Goal: Information Seeking & Learning: Find specific fact

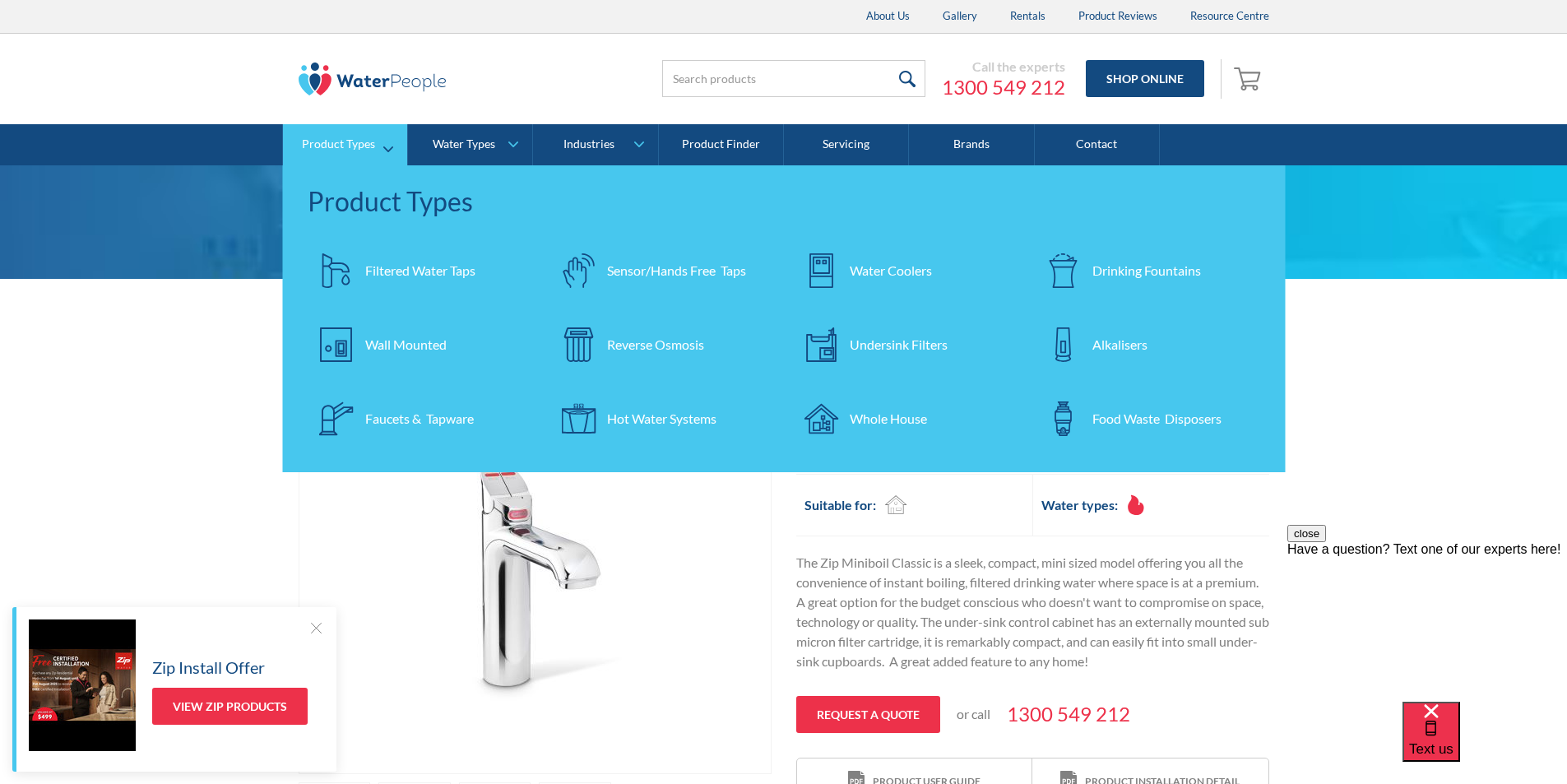
click at [425, 273] on div "Filtered Water Taps" at bounding box center [420, 270] width 110 height 20
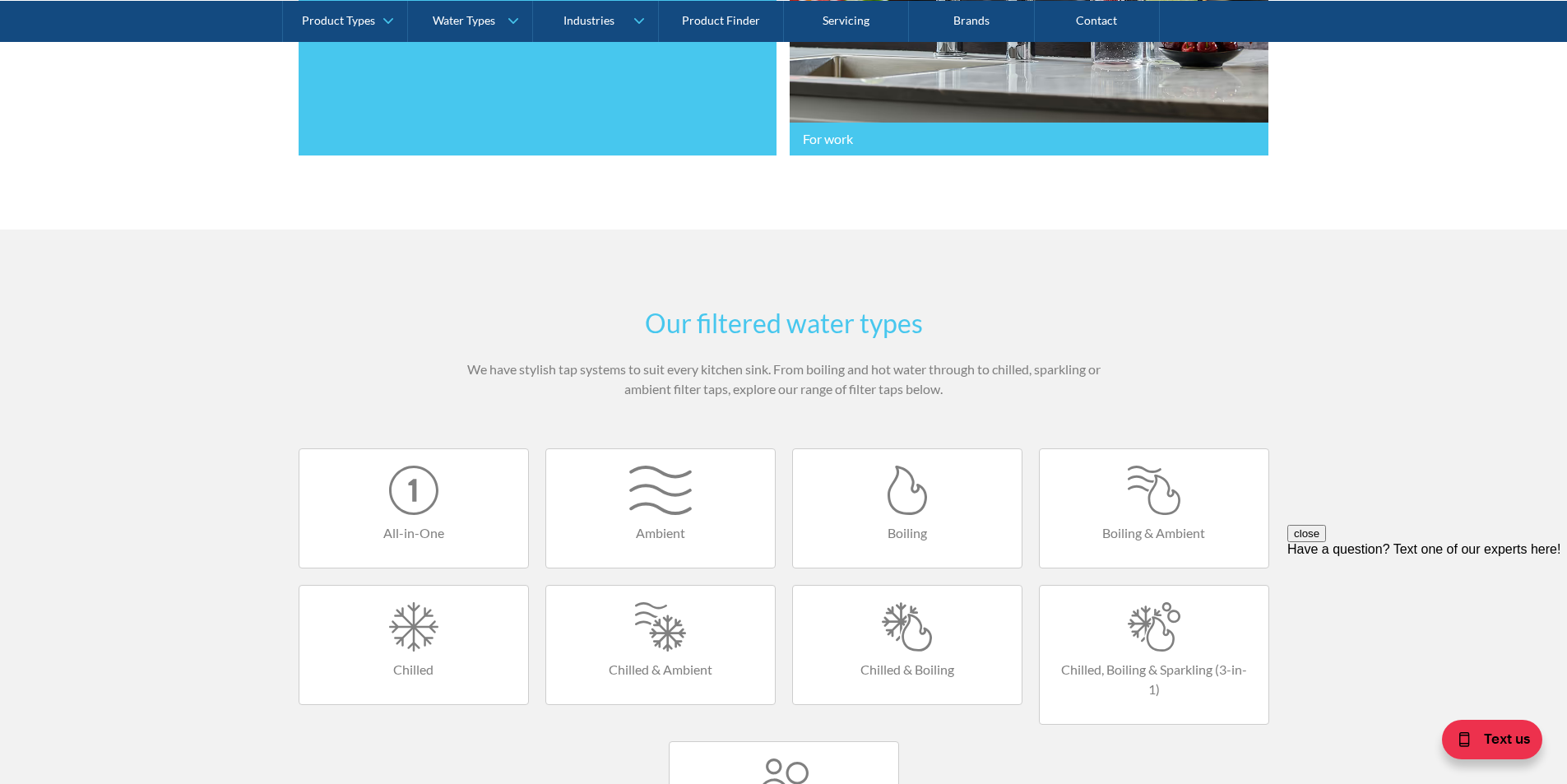
scroll to position [905, 0]
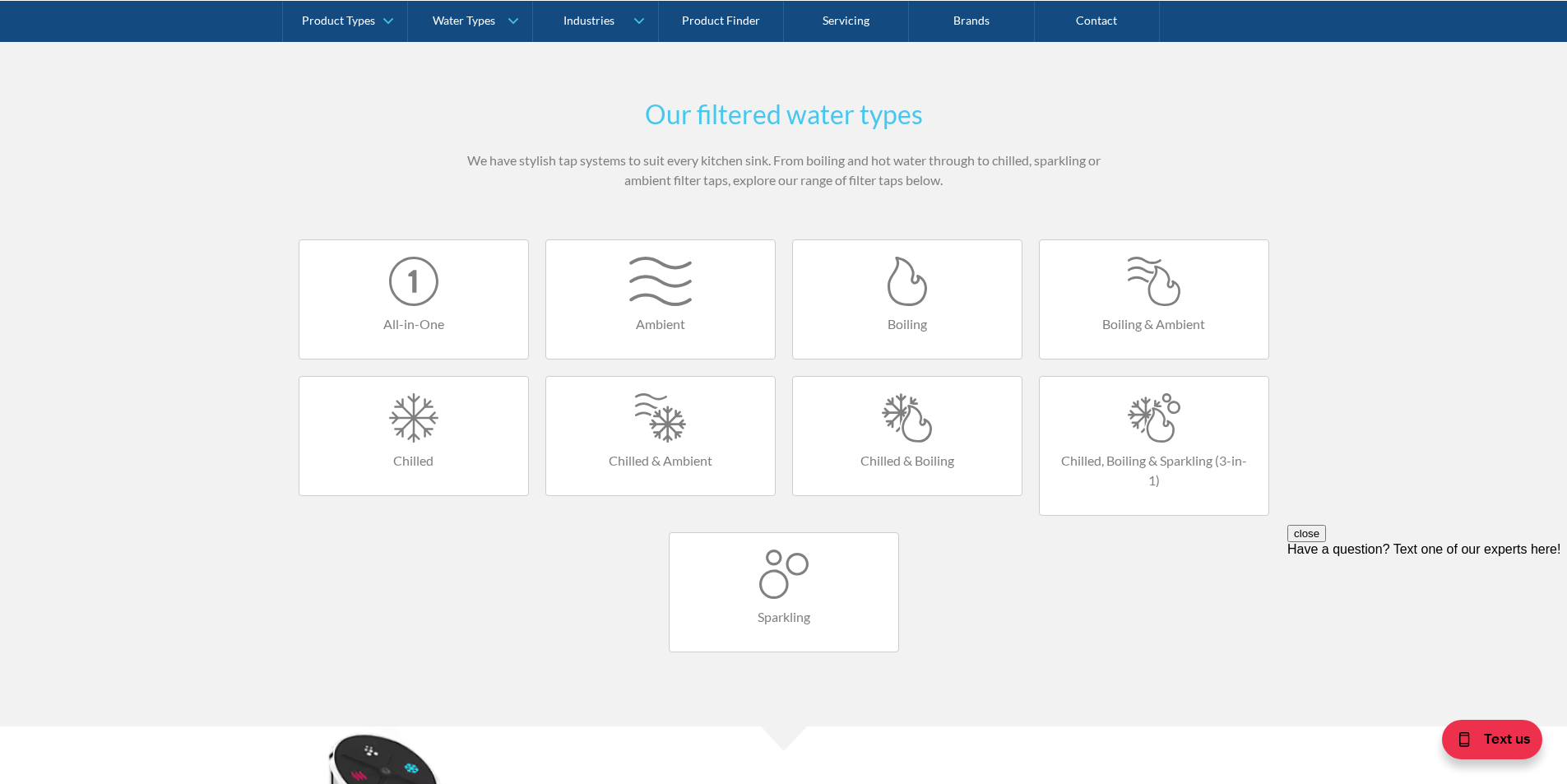
click at [1168, 417] on div at bounding box center [1155, 417] width 196 height 49
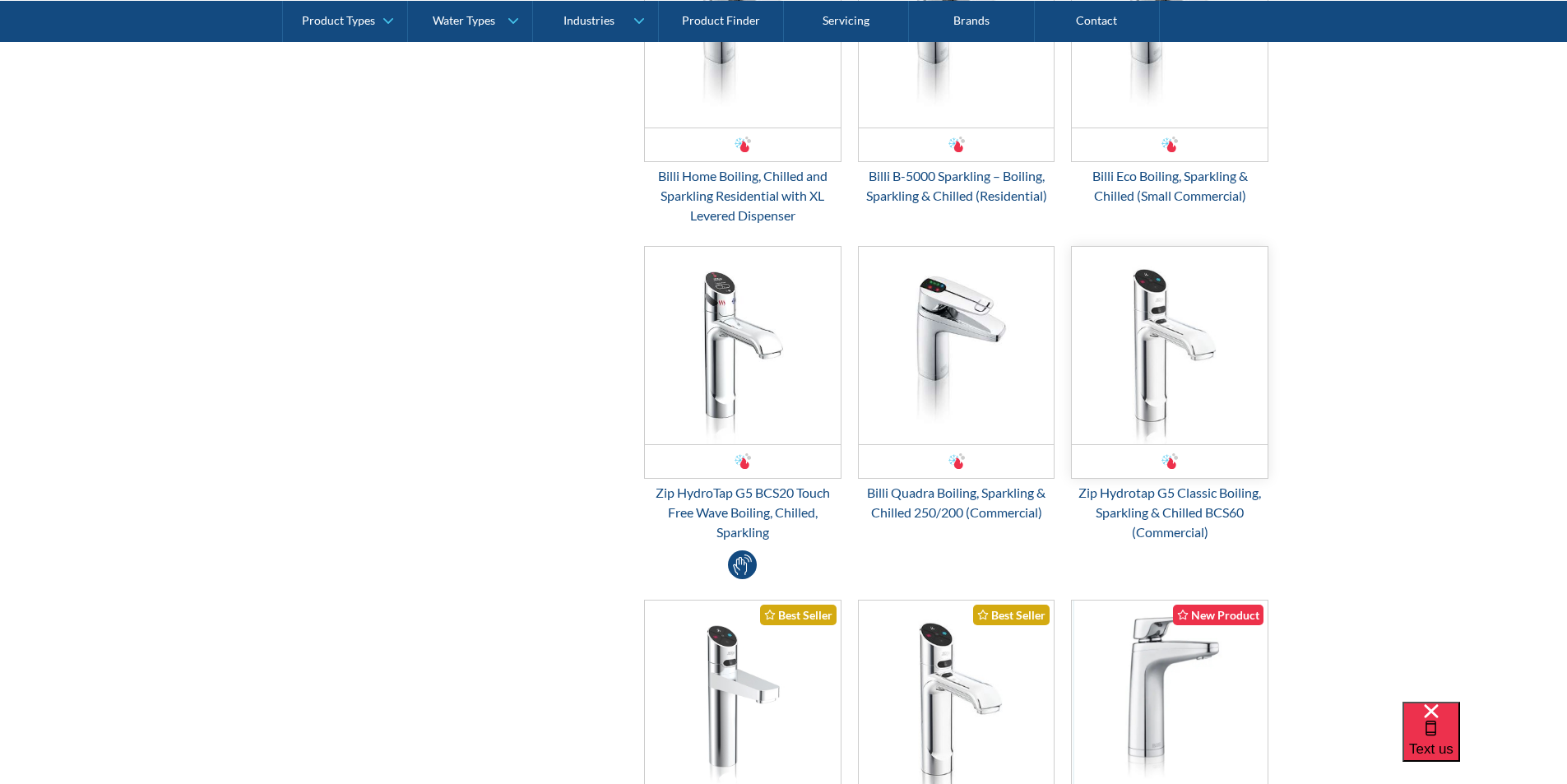
scroll to position [1234, 0]
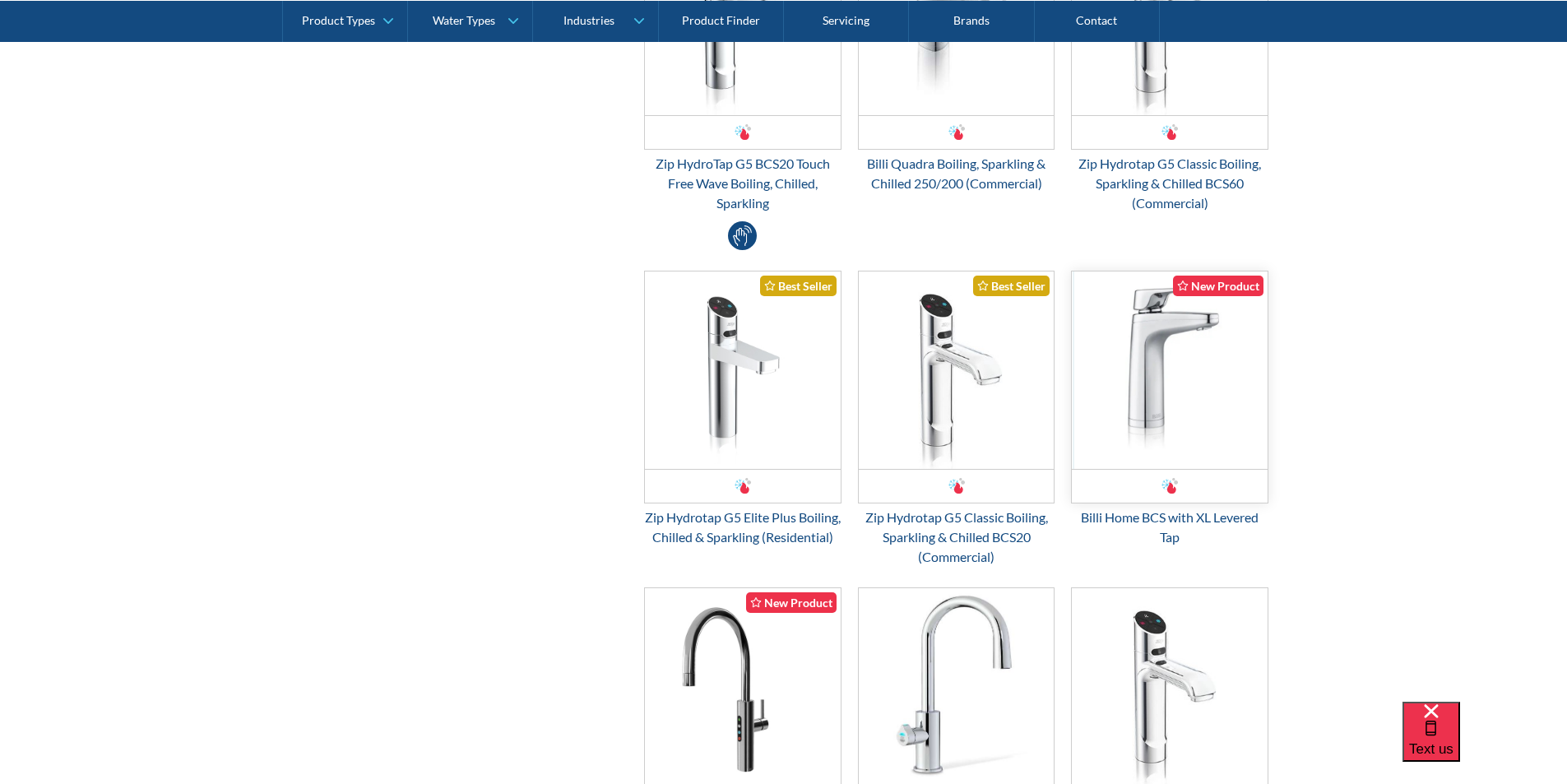
click at [1157, 414] on img "Email Form 3" at bounding box center [1170, 370] width 196 height 197
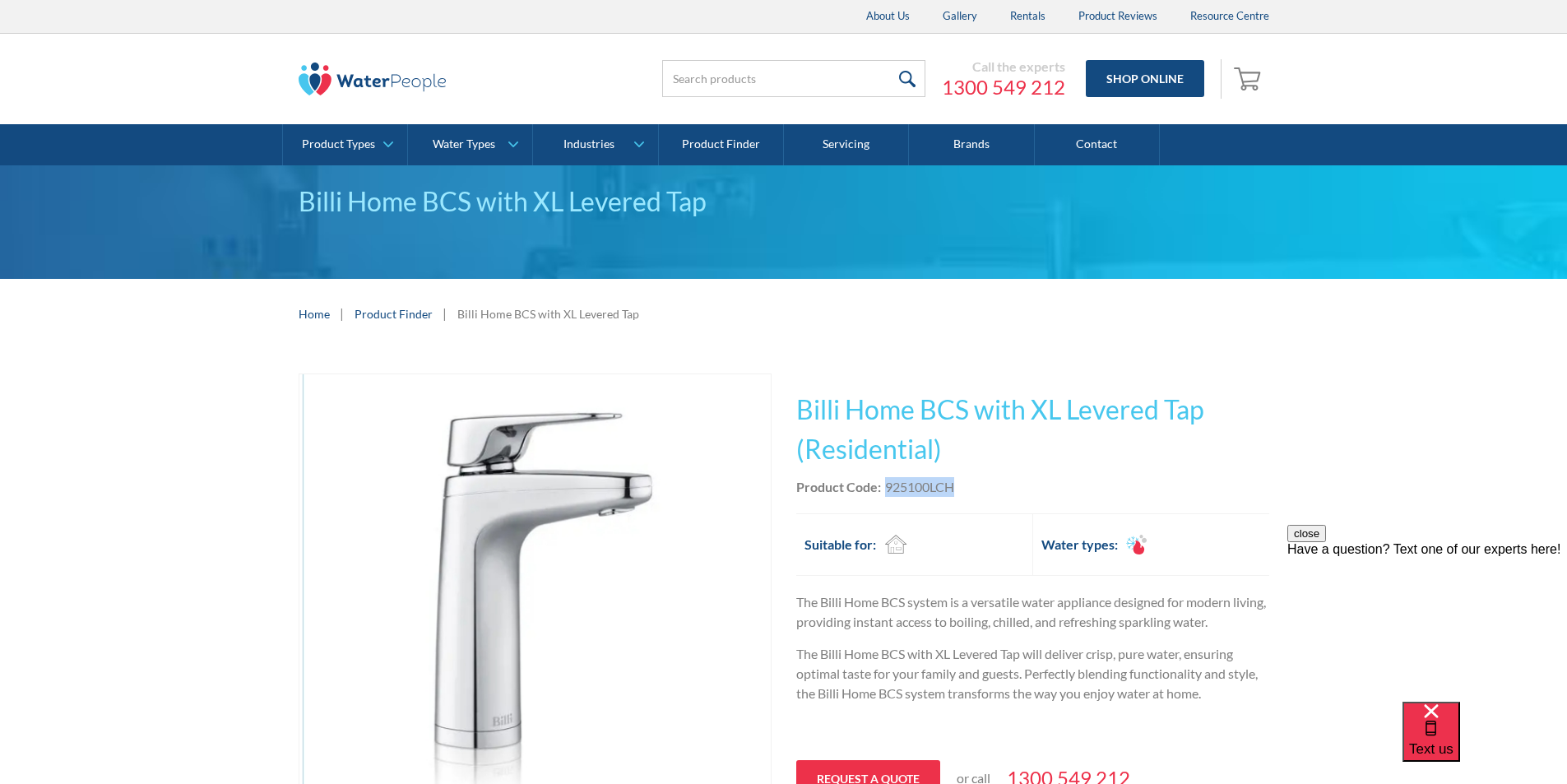
drag, startPoint x: 964, startPoint y: 484, endPoint x: 888, endPoint y: 491, distance: 76.3
click at [888, 491] on div "Product Code: 925100LCH" at bounding box center [1033, 487] width 473 height 20
copy div "925100LCH"
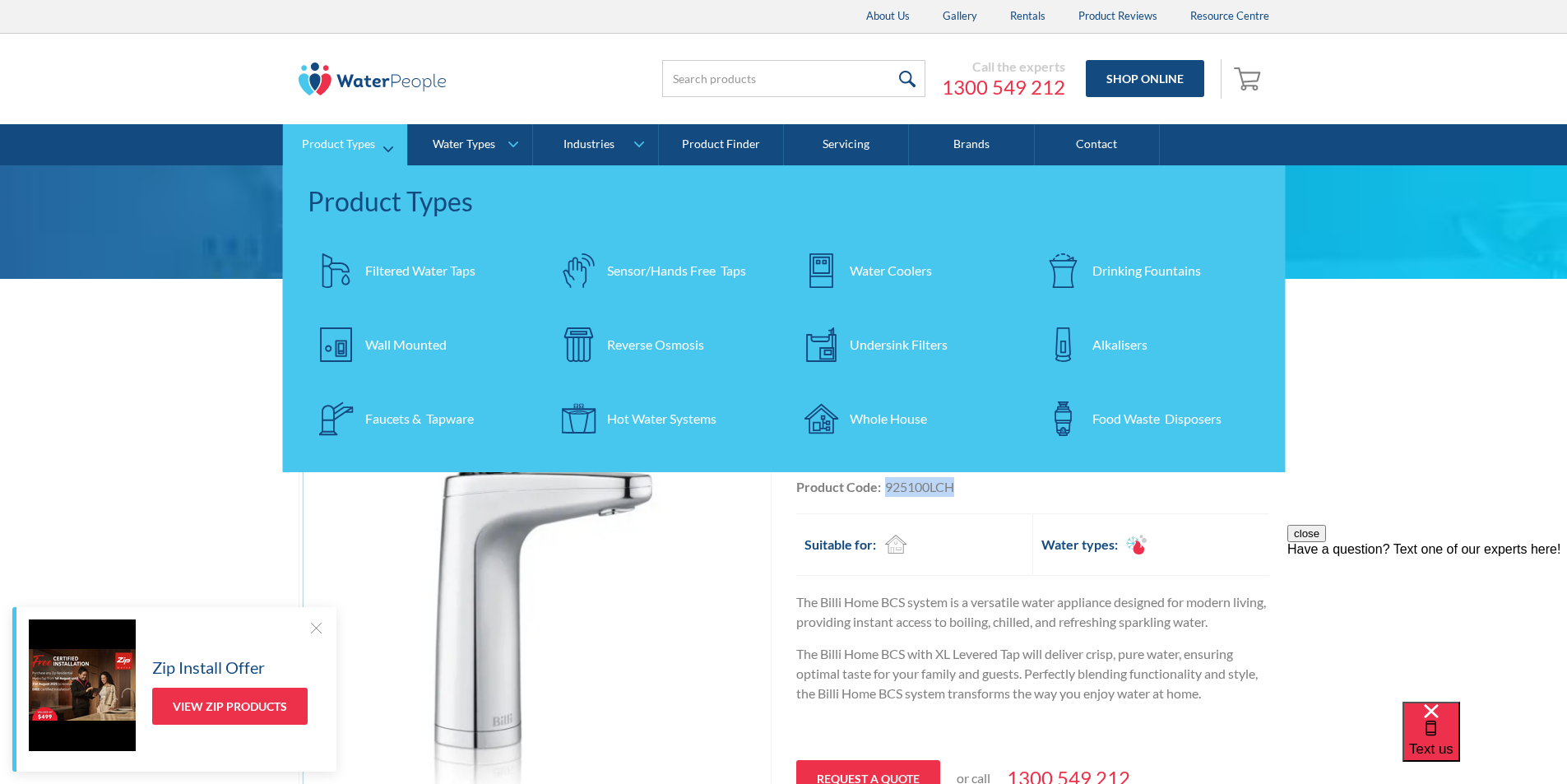
click at [391, 271] on div "Filtered Water Taps" at bounding box center [420, 270] width 110 height 20
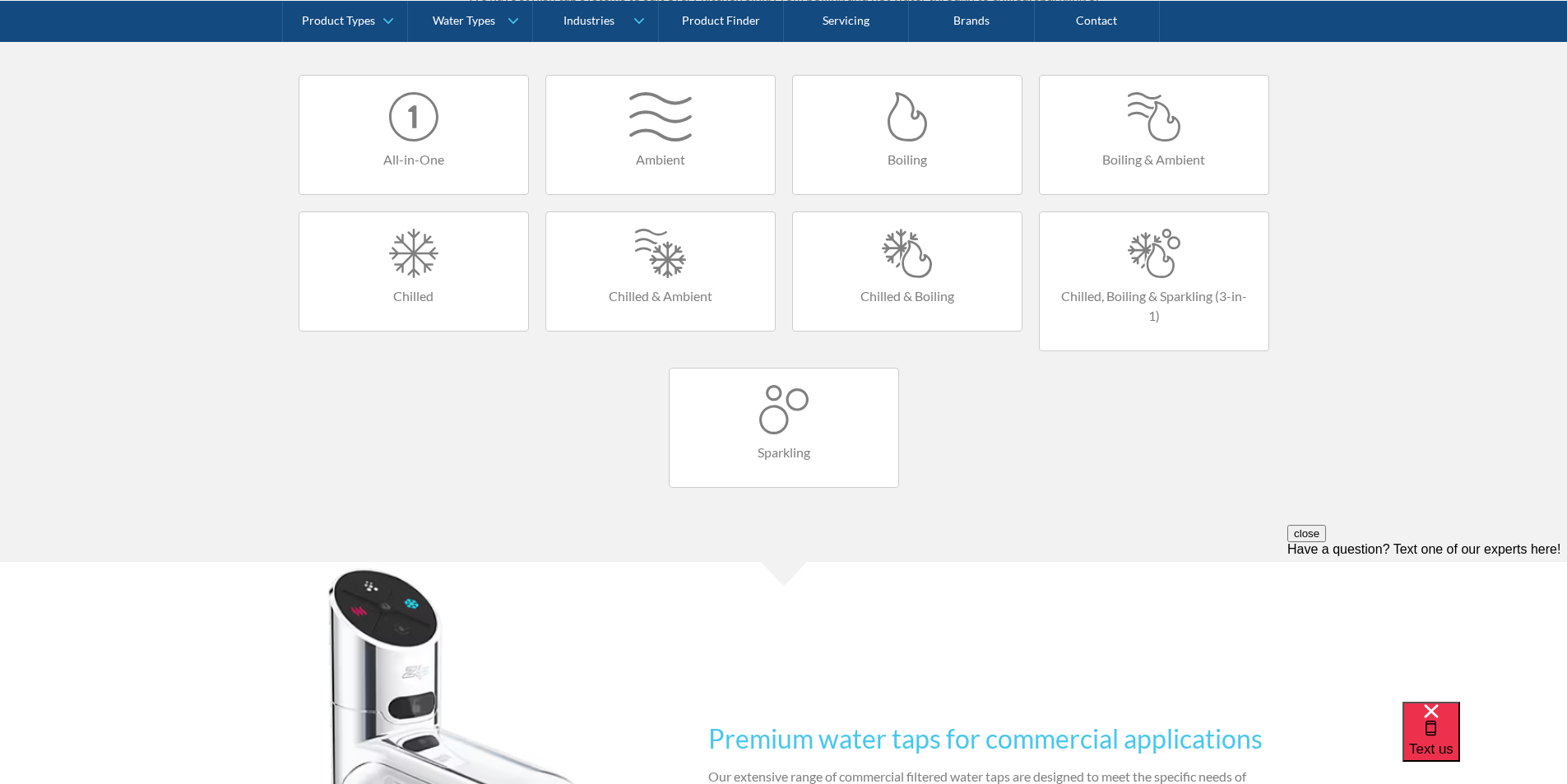
click at [1146, 261] on div at bounding box center [1155, 252] width 196 height 49
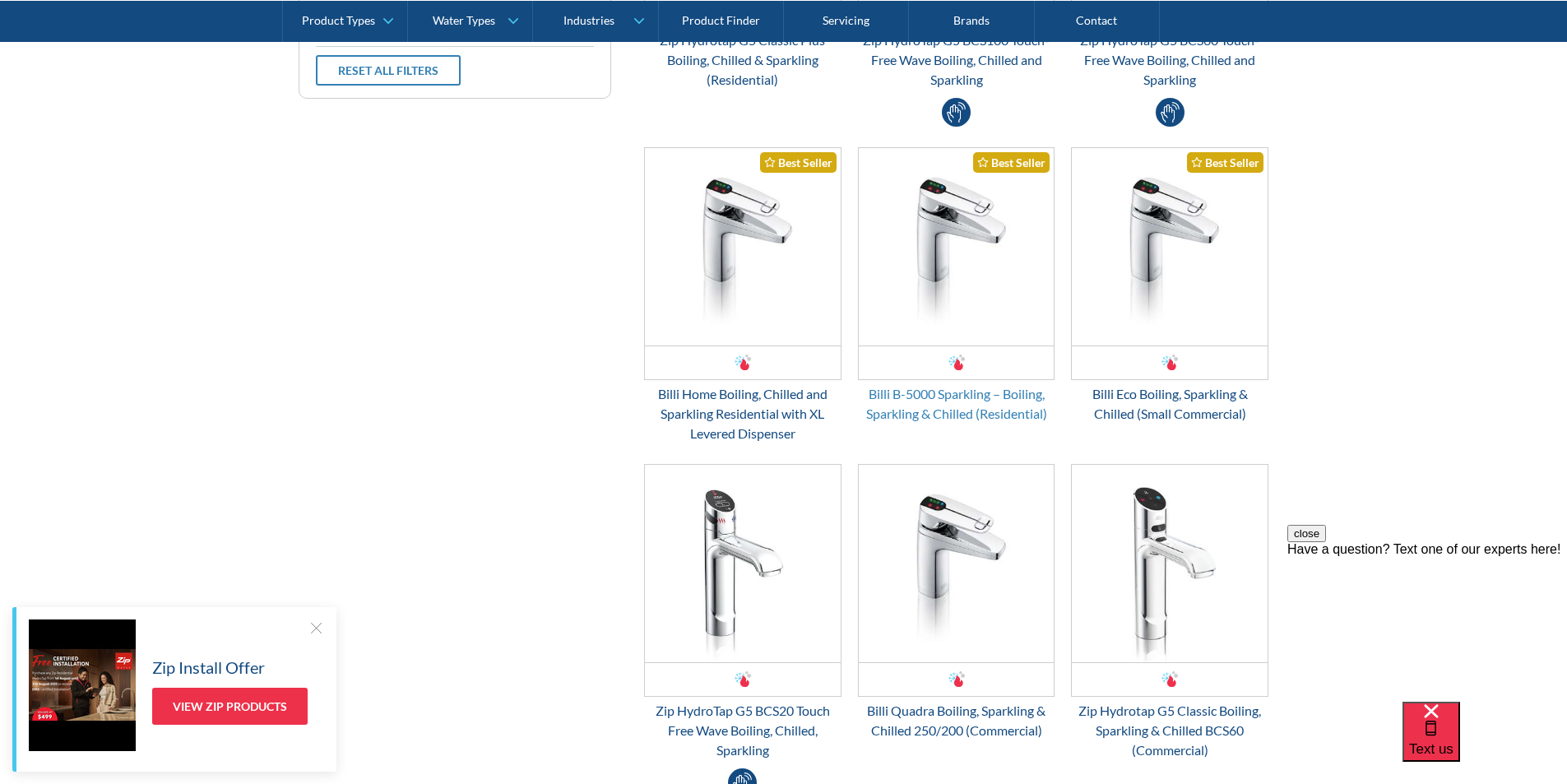
scroll to position [658, 0]
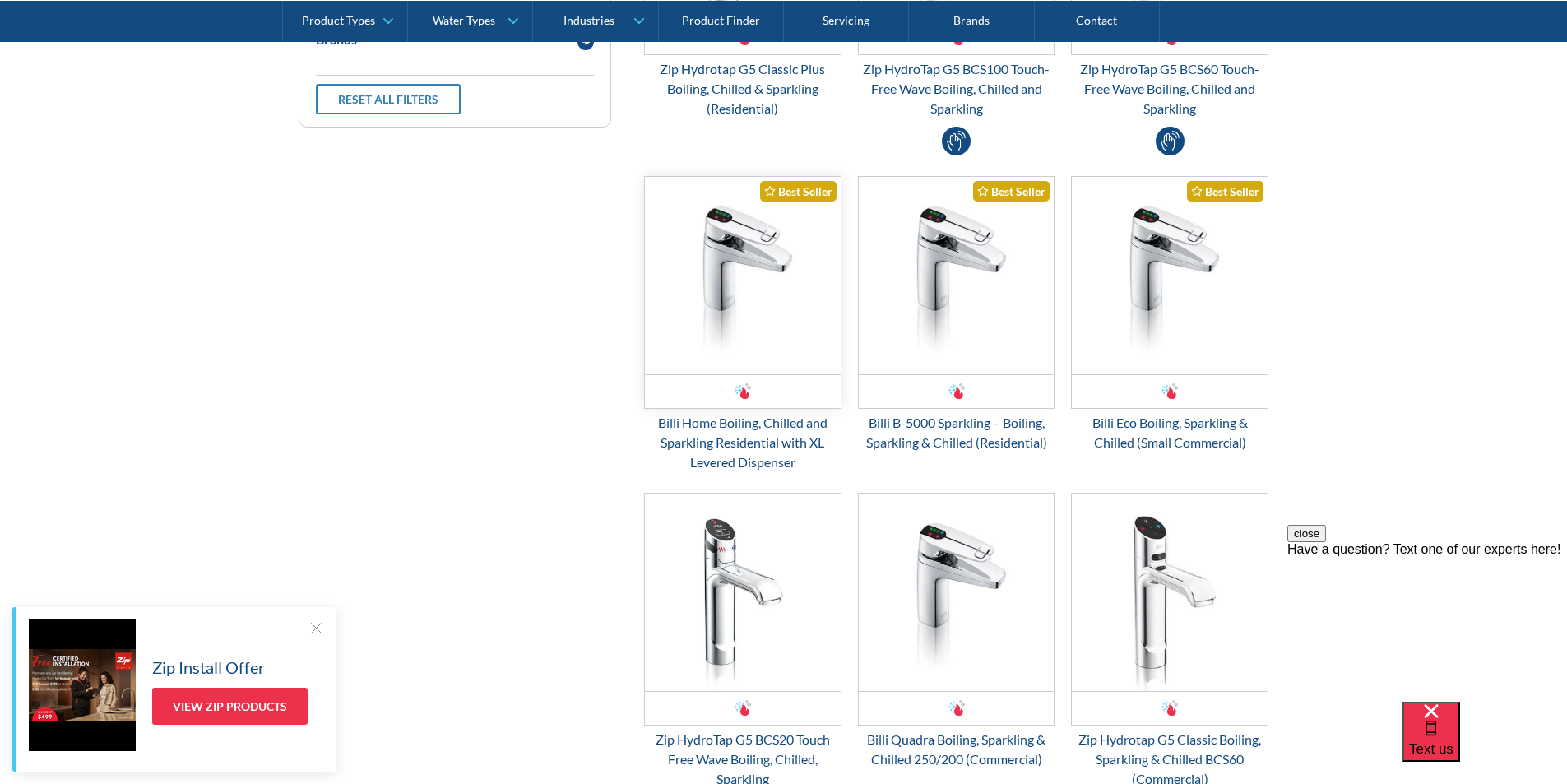
click at [739, 294] on img "Email Form 3" at bounding box center [743, 275] width 196 height 197
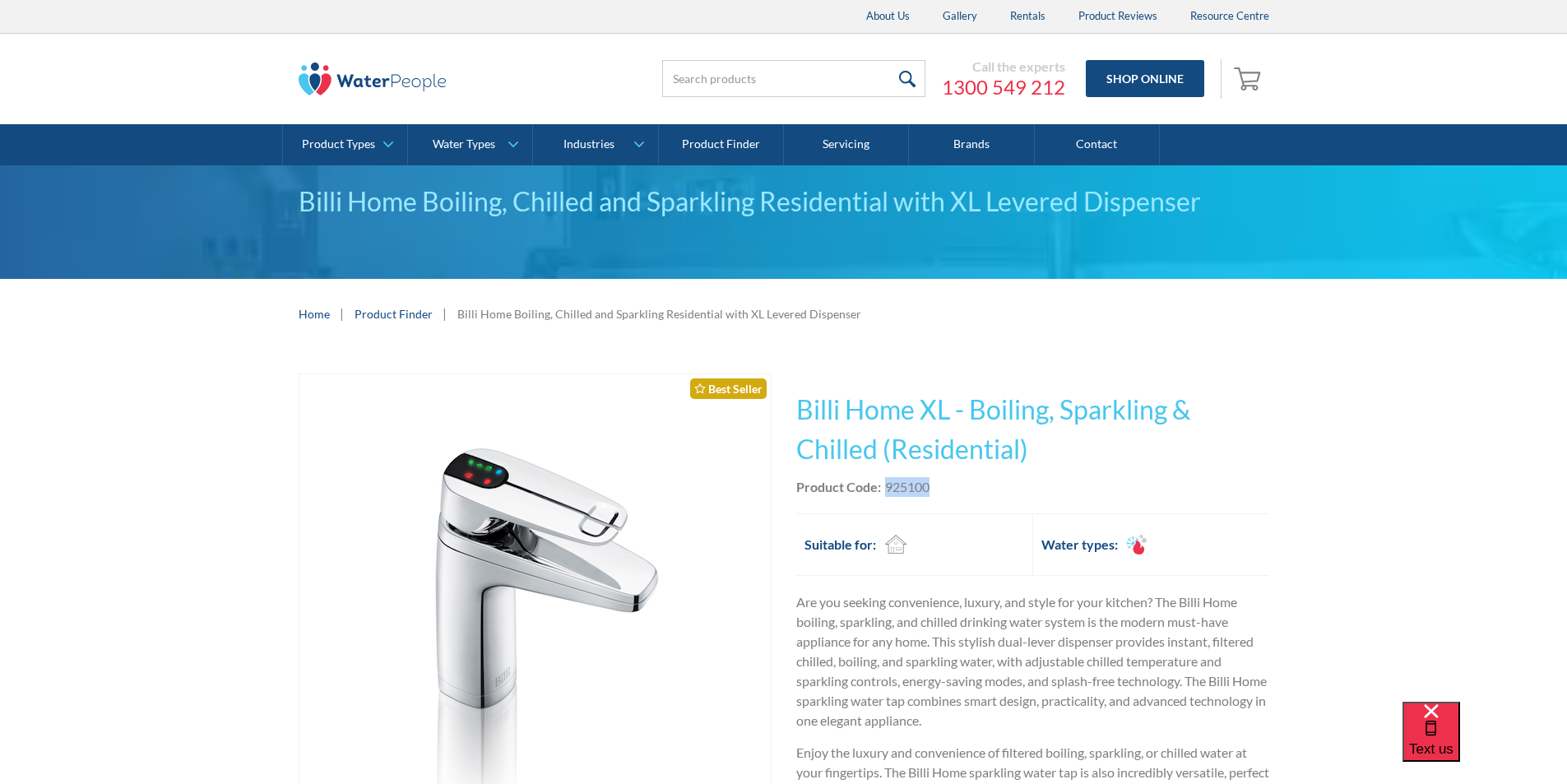
drag, startPoint x: 938, startPoint y: 485, endPoint x: 885, endPoint y: 493, distance: 53.6
click at [885, 492] on div "Product Code: 925100" at bounding box center [1033, 487] width 473 height 20
copy div "925100"
